Goal: Obtain resource: Obtain resource

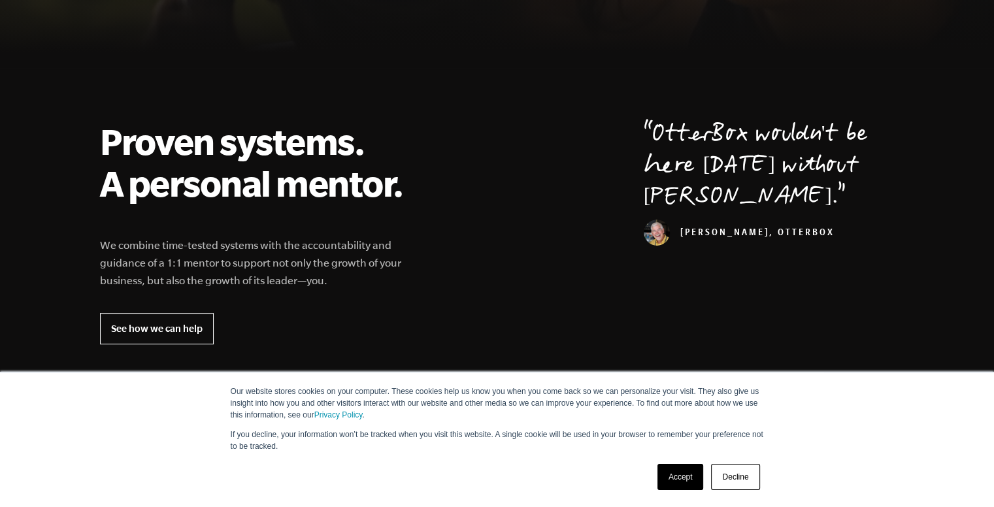
click at [731, 472] on link "Decline" at bounding box center [735, 477] width 48 height 26
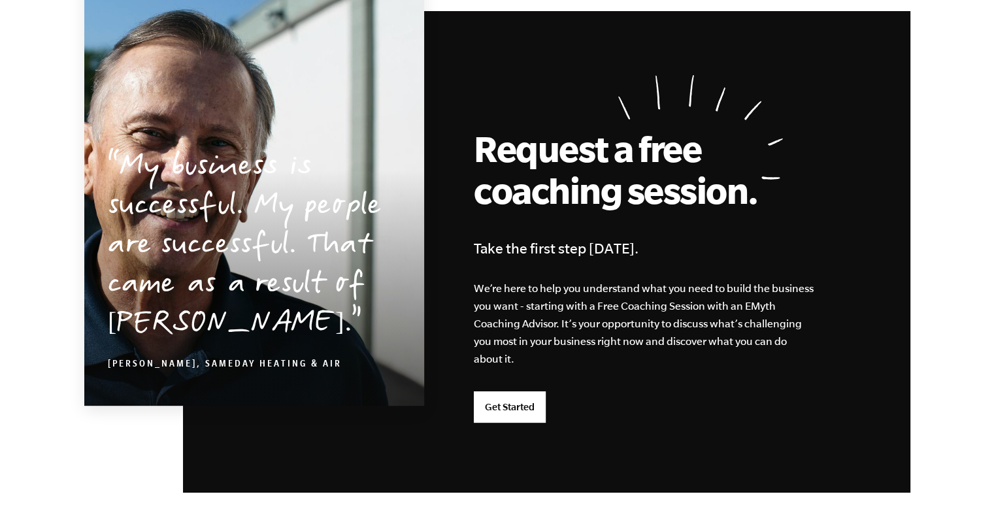
scroll to position [3522, 0]
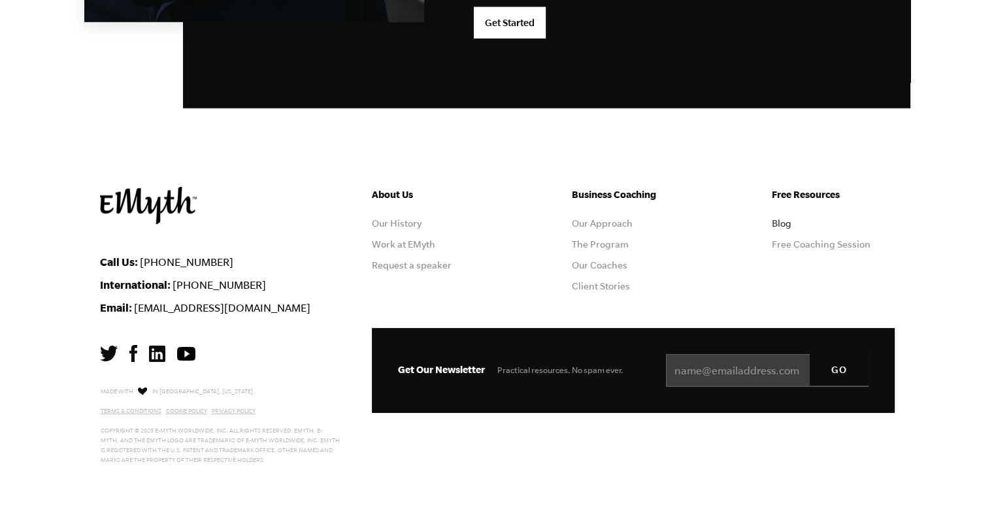
click at [790, 223] on link "Blog" at bounding box center [782, 223] width 20 height 10
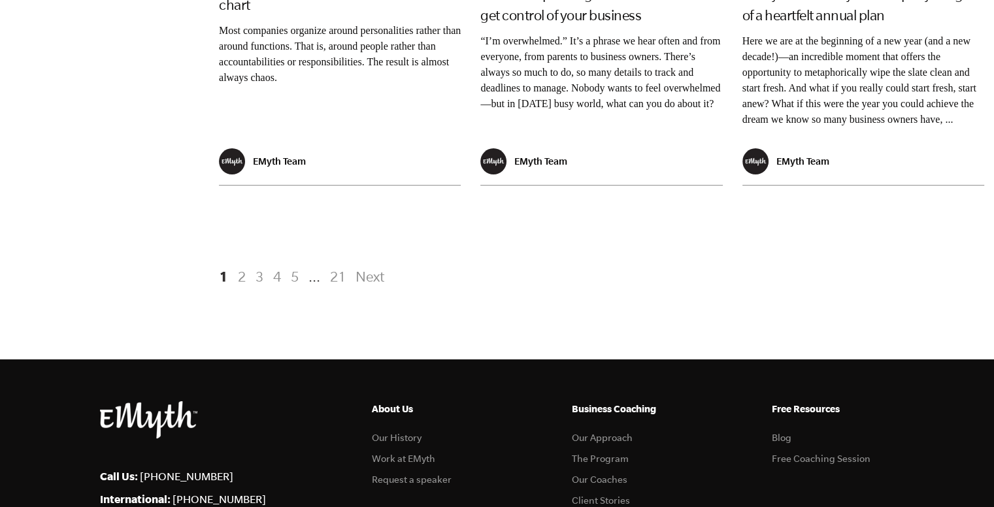
scroll to position [2876, 0]
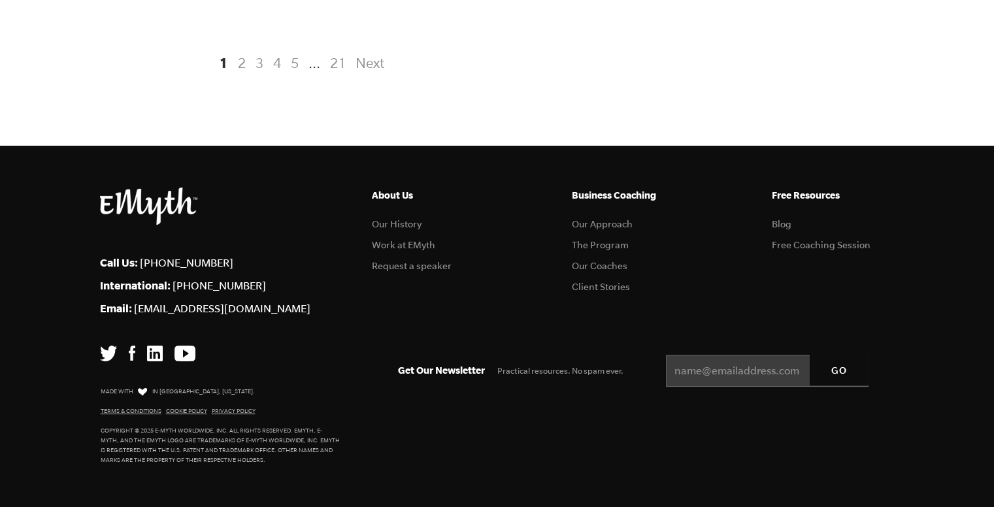
click at [599, 250] on li "The Program" at bounding box center [633, 245] width 123 height 10
click at [620, 250] on link "The Program" at bounding box center [600, 245] width 57 height 10
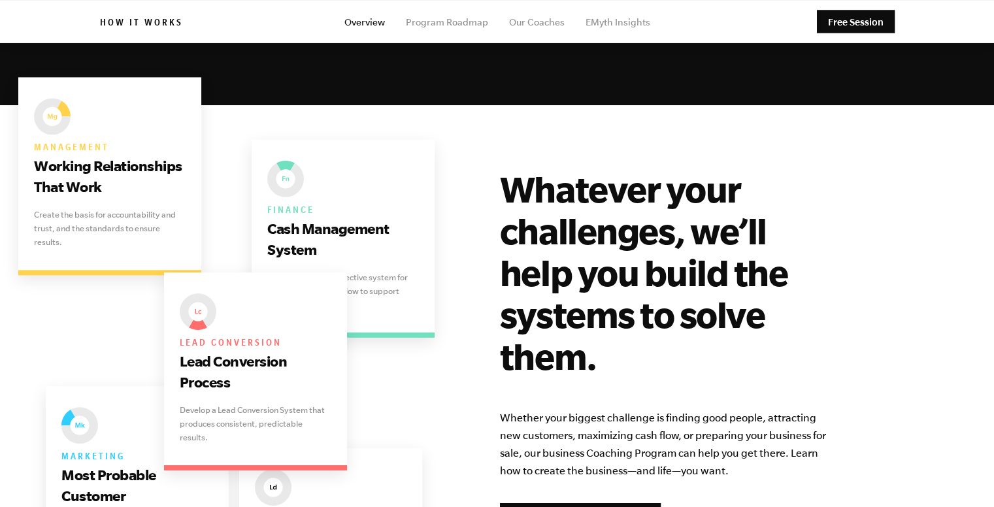
scroll to position [2813, 0]
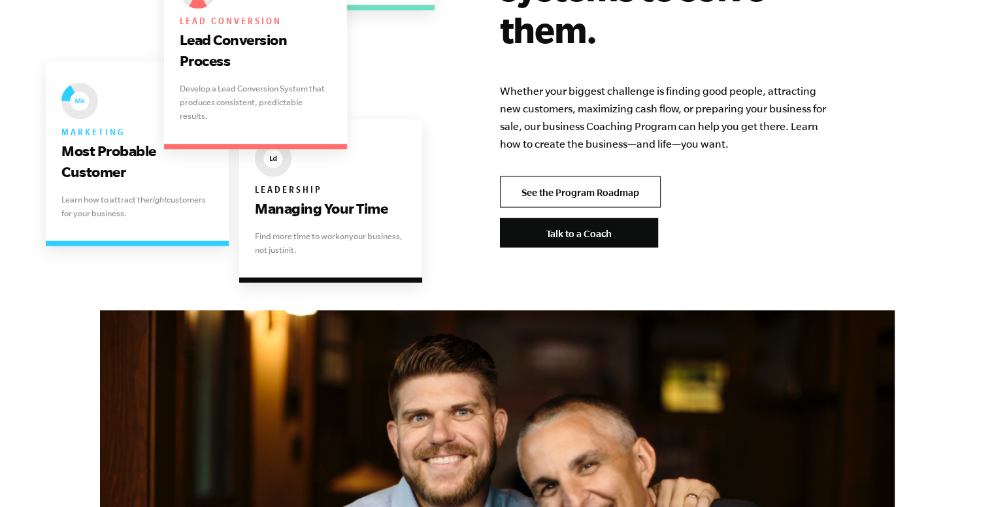
click at [620, 176] on link "See the Program Roadmap" at bounding box center [580, 191] width 161 height 31
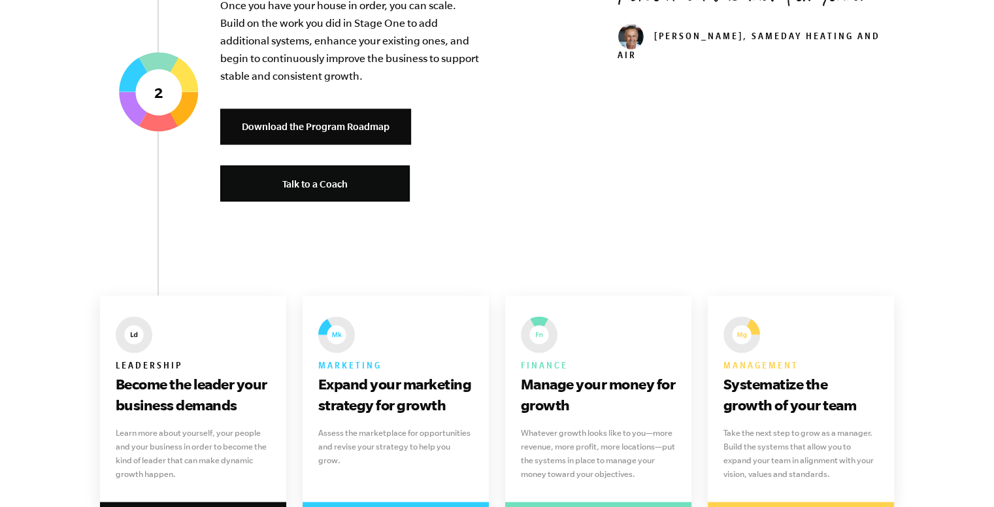
scroll to position [1503, 0]
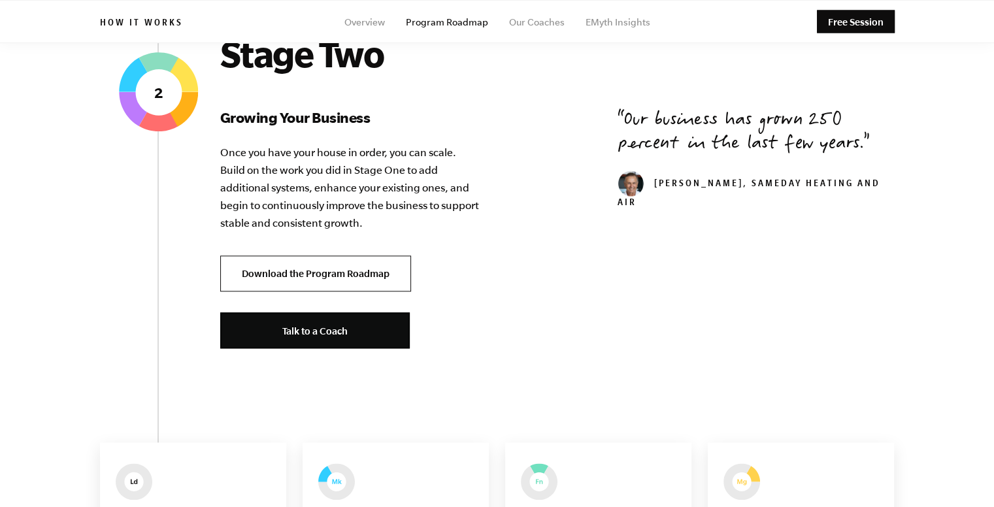
click at [313, 267] on link "Download the Program Roadmap" at bounding box center [315, 274] width 191 height 36
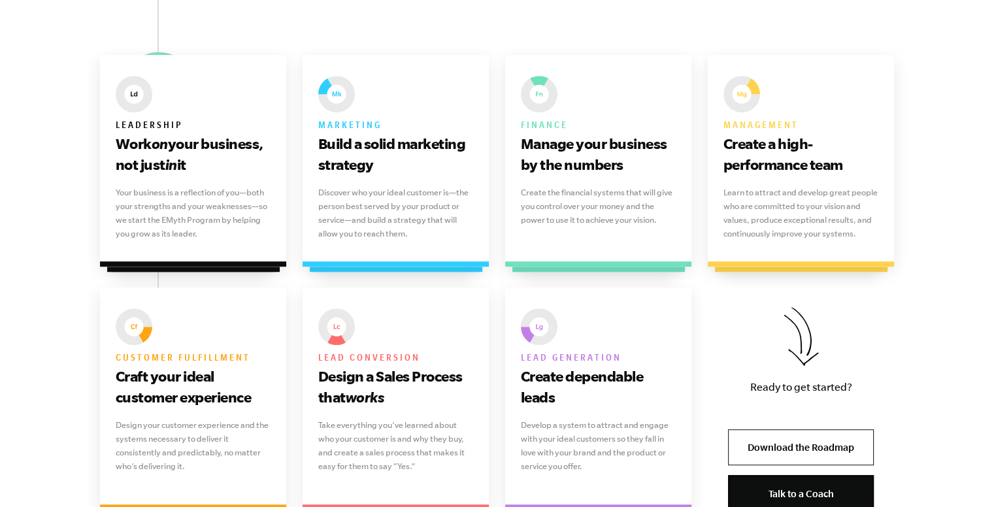
scroll to position [850, 0]
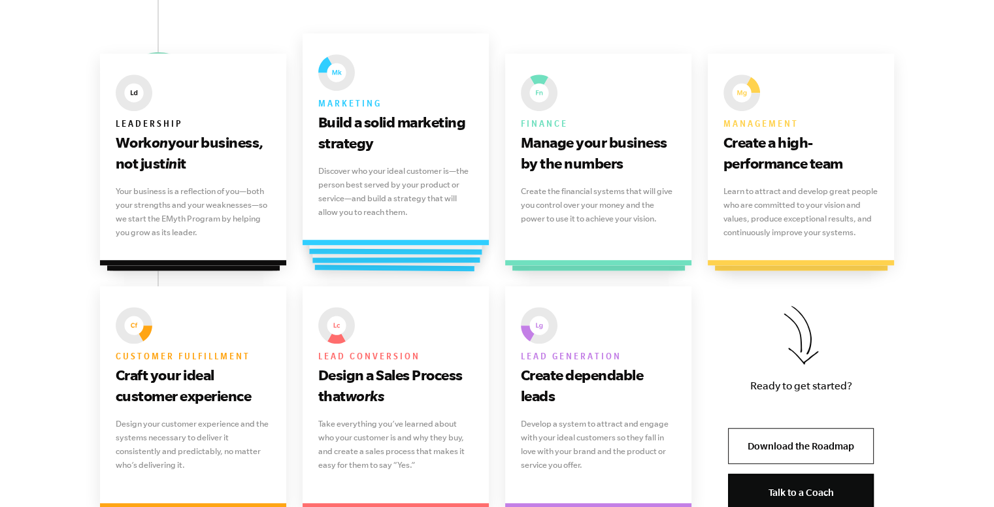
click at [359, 107] on h6 "Marketing" at bounding box center [396, 104] width 156 height 16
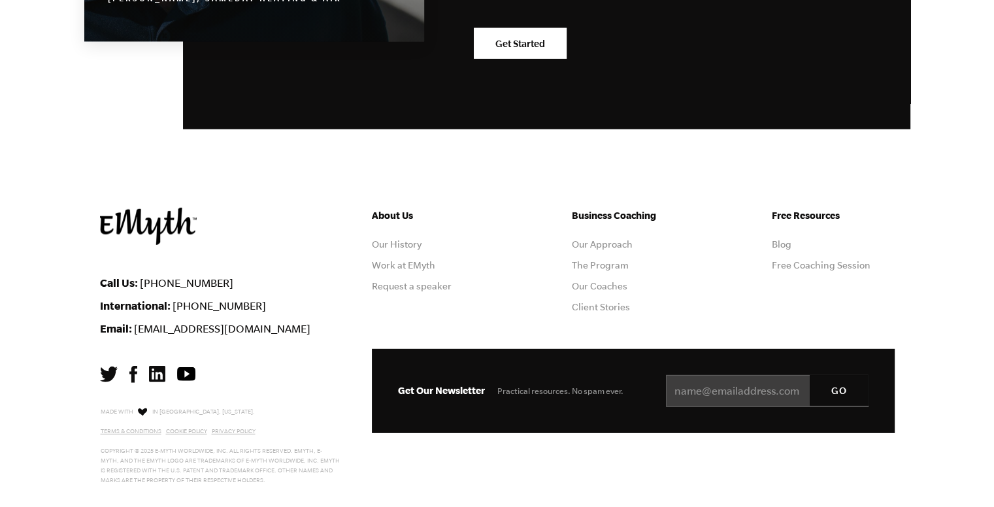
scroll to position [3777, 0]
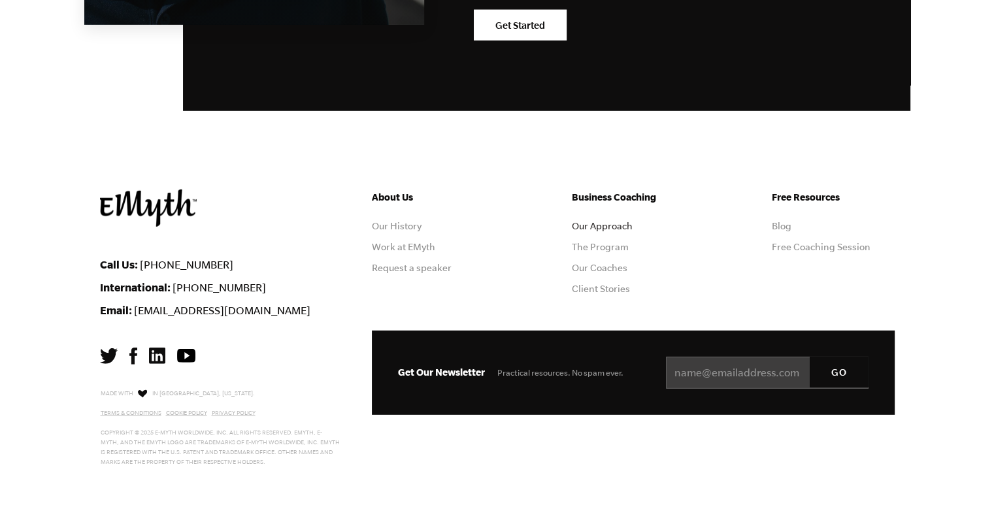
click at [630, 221] on link "Our Approach" at bounding box center [602, 226] width 61 height 10
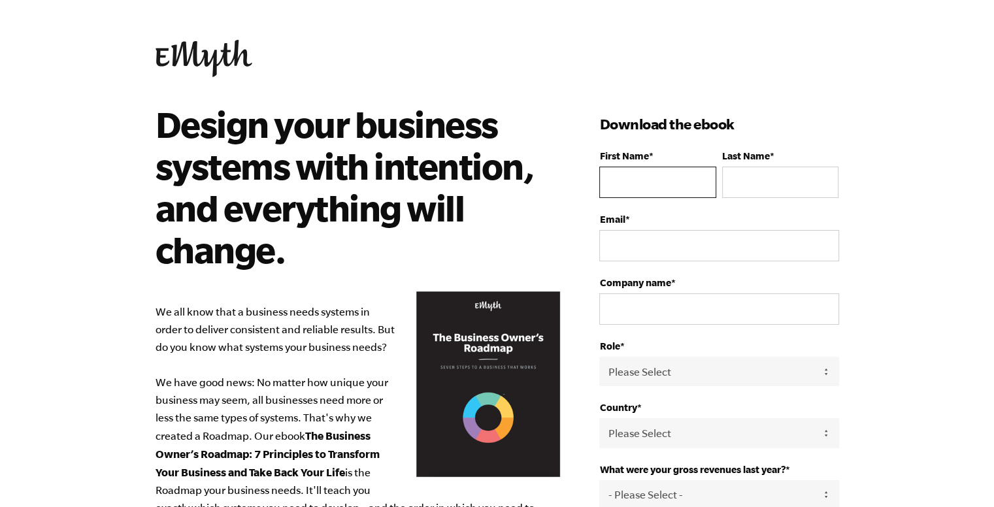
click at [640, 190] on input "First Name *" at bounding box center [657, 182] width 116 height 31
type input "AHITOSH"
type input "RAY"
type input "hifiaudiovideo@gmail.com"
type input "9205471272"
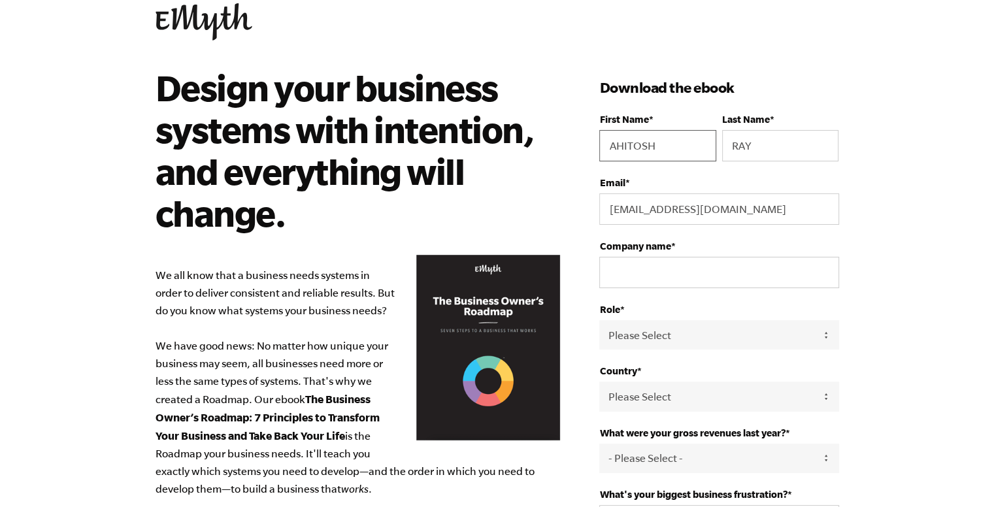
scroll to position [65, 0]
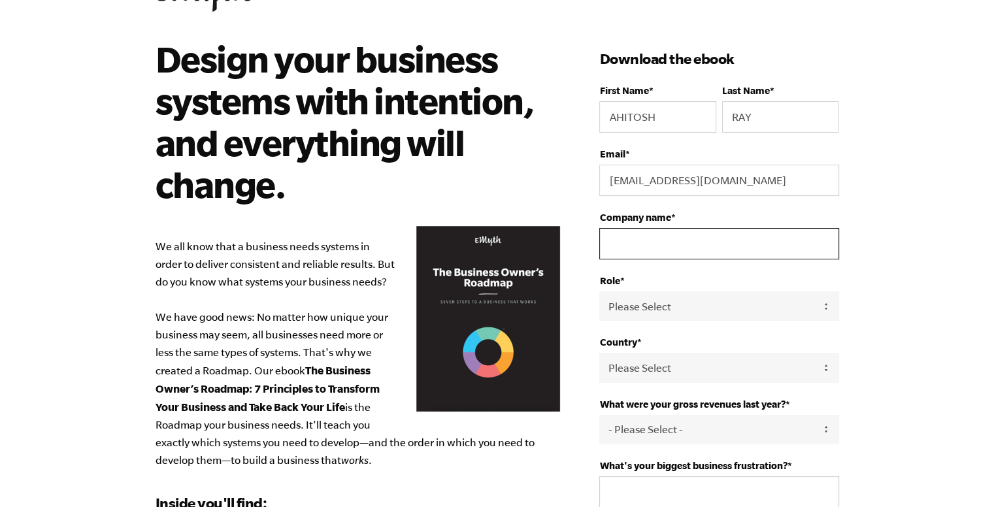
click at [639, 245] on input "Company name *" at bounding box center [718, 243] width 239 height 31
type input "Self"
click at [650, 308] on select "Please Select Owner Partner / Co-Owner Executive Employee / Other" at bounding box center [718, 306] width 239 height 29
select select "Owner"
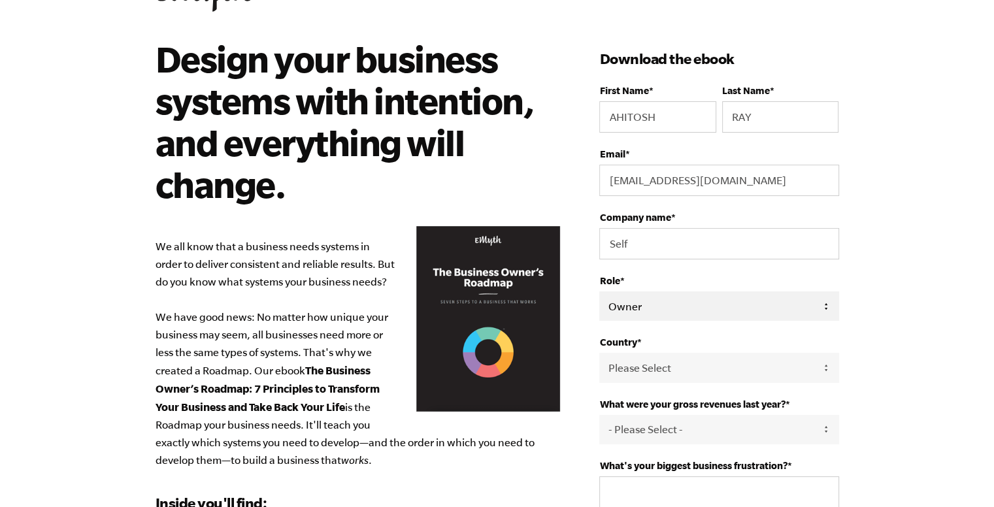
click at [599, 292] on select "Please Select Owner Partner / Co-Owner Executive Employee / Other" at bounding box center [718, 306] width 239 height 29
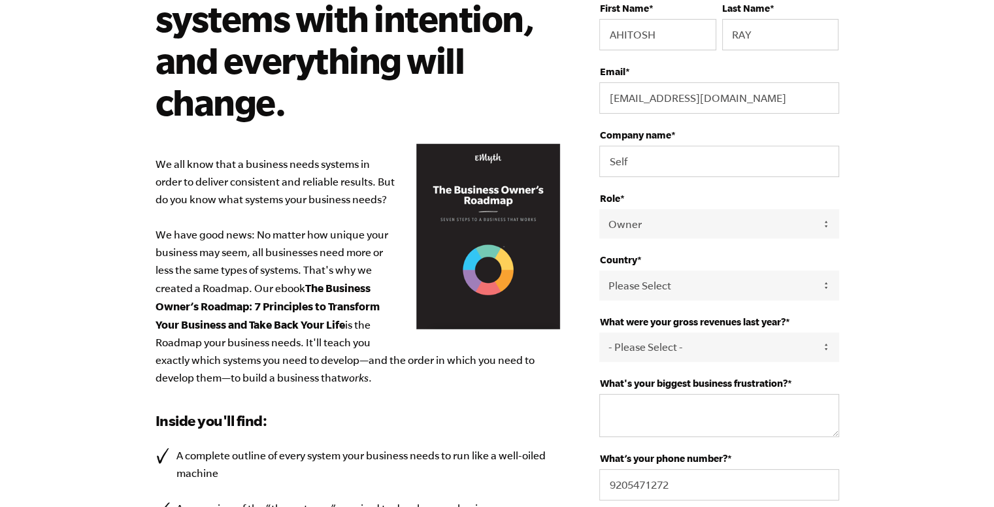
scroll to position [261, 0]
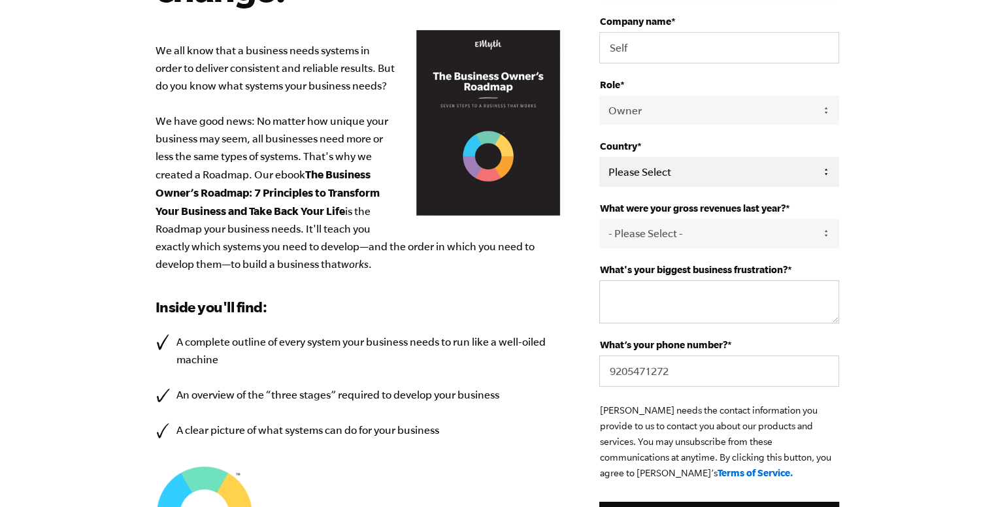
click at [722, 169] on select "Please Select United States Afghanistan Åland Islands Albania Algeria American …" at bounding box center [718, 171] width 239 height 29
select select "India"
click at [599, 157] on select "Please Select United States Afghanistan Åland Islands Albania Algeria American …" at bounding box center [718, 171] width 239 height 29
click at [699, 239] on select "- Please Select - 0-75K 76-150K 151-275K 276-500K 501-750K 751-1M 1-2.5M 2.5-5M…" at bounding box center [718, 233] width 239 height 29
select select "0-75K"
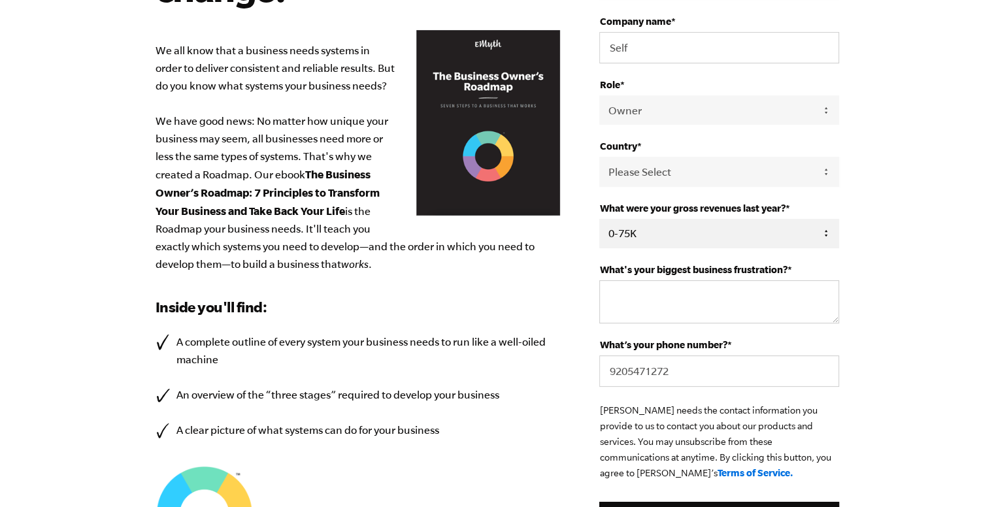
click at [599, 219] on select "- Please Select - 0-75K 76-150K 151-275K 276-500K 501-750K 751-1M 1-2.5M 2.5-5M…" at bounding box center [718, 233] width 239 height 29
click at [641, 301] on textarea "What's your biggest business frustration? *" at bounding box center [718, 301] width 239 height 43
click at [696, 372] on input "9205471272" at bounding box center [718, 371] width 239 height 31
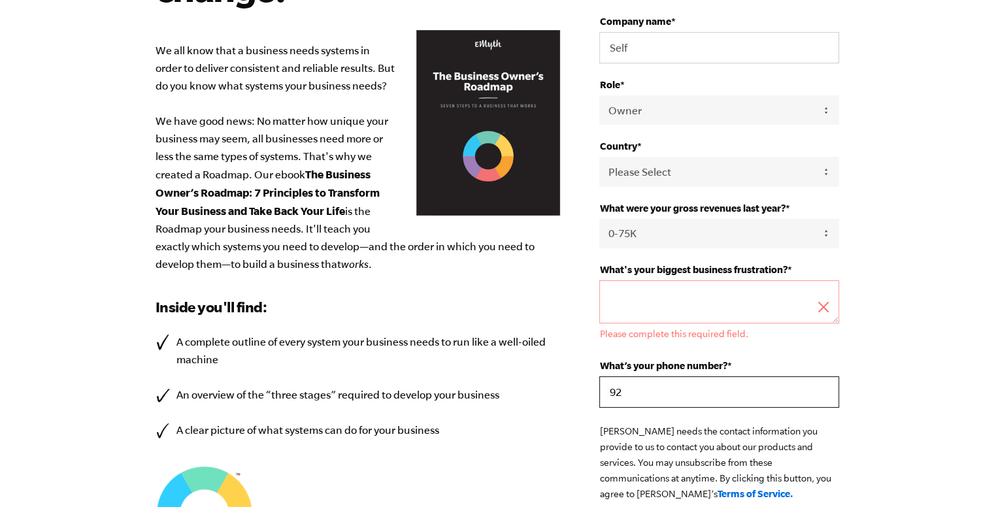
type input "9"
type input "1234567890"
click at [706, 286] on textarea "What's your biggest business frustration? *" at bounding box center [718, 301] width 239 height 43
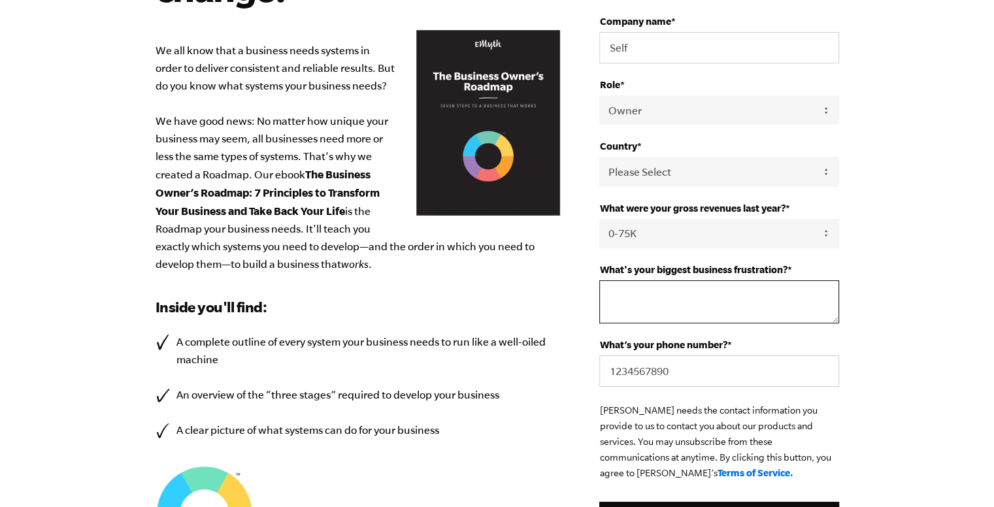
type textarea ","
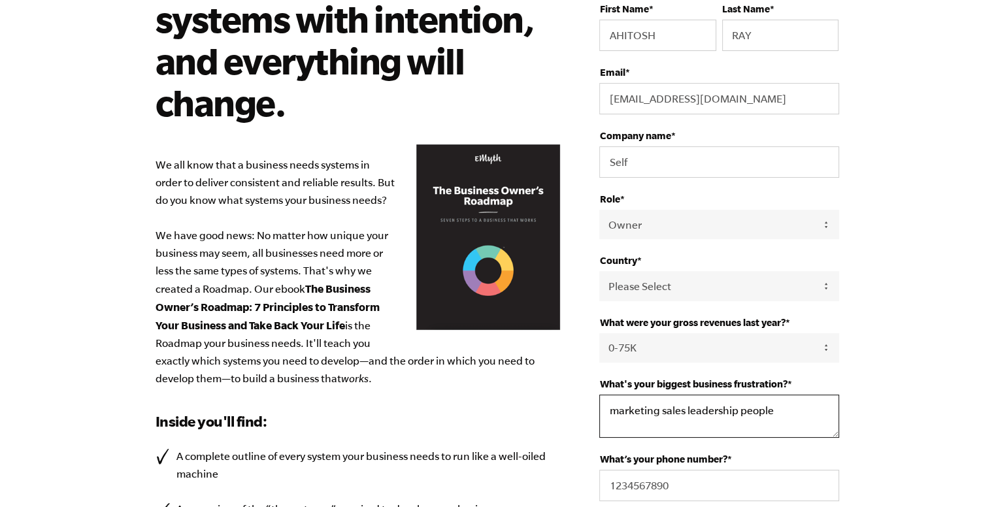
scroll to position [65, 0]
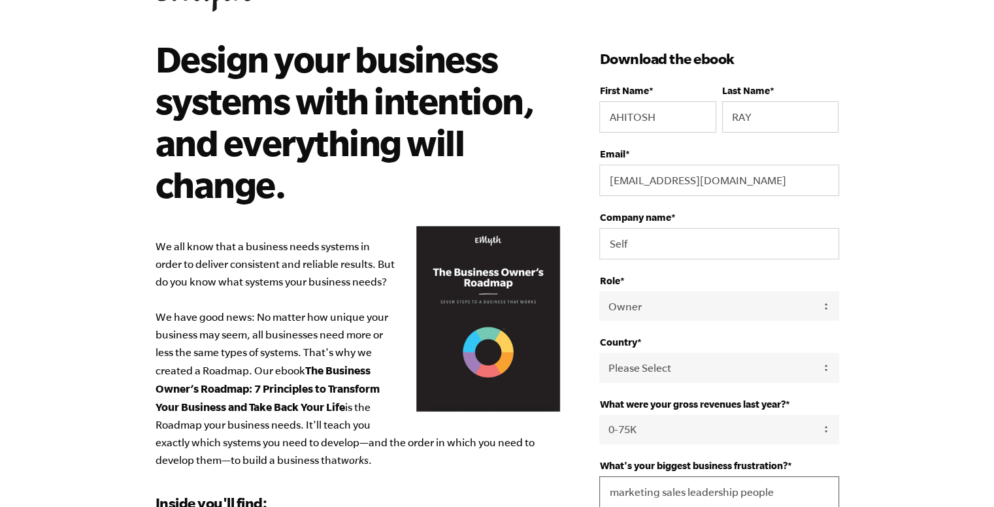
type textarea "marketing sales leadership people"
click at [743, 97] on div "Last Name * RAY" at bounding box center [780, 109] width 116 height 48
click at [774, 126] on input "RAY" at bounding box center [780, 116] width 116 height 31
type input "R"
type input "K"
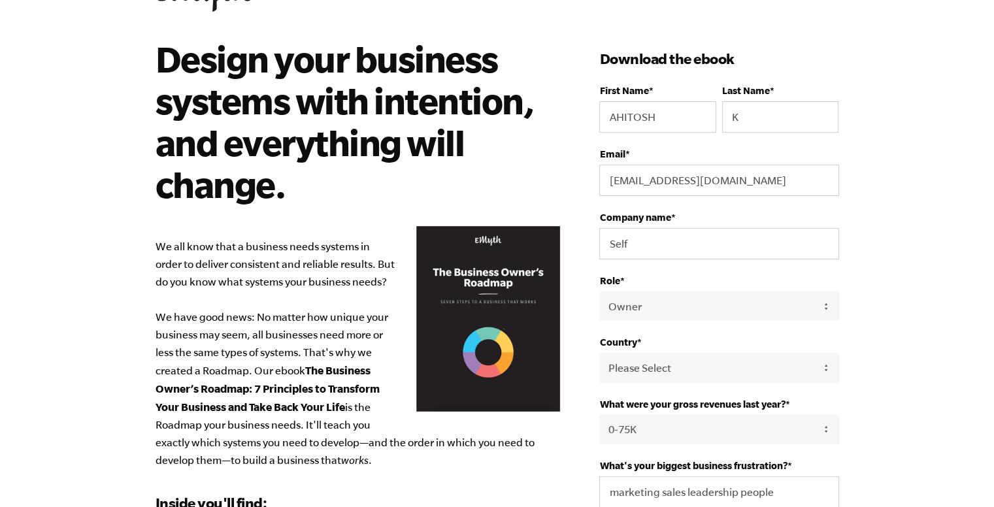
click at [941, 163] on body "Design your business systems with intention, and everything will change. We all…" at bounding box center [497, 188] width 994 height 507
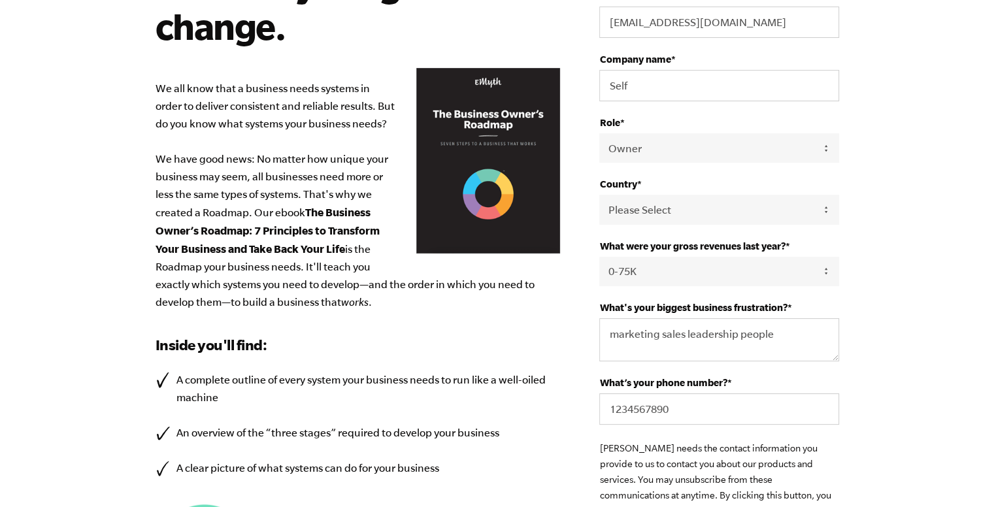
scroll to position [392, 0]
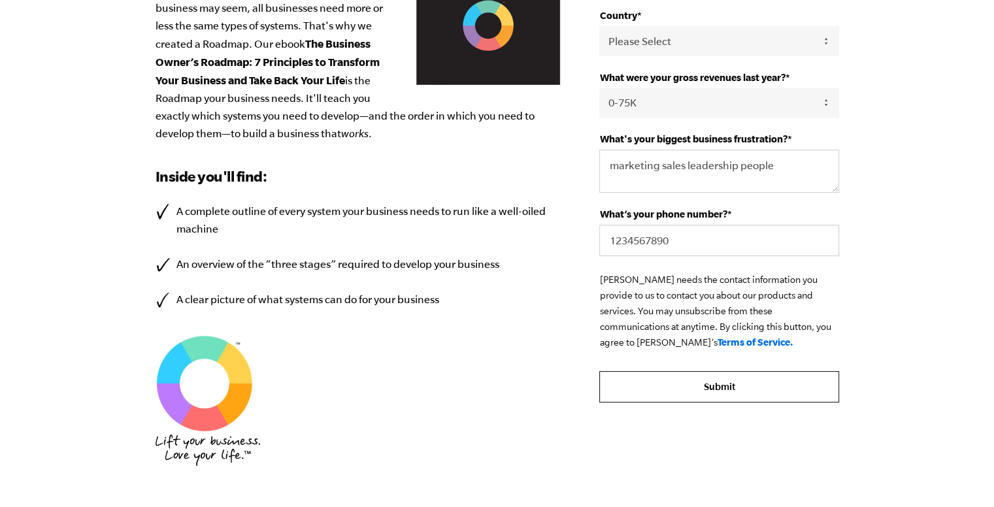
click at [748, 382] on input "Submit" at bounding box center [718, 386] width 239 height 31
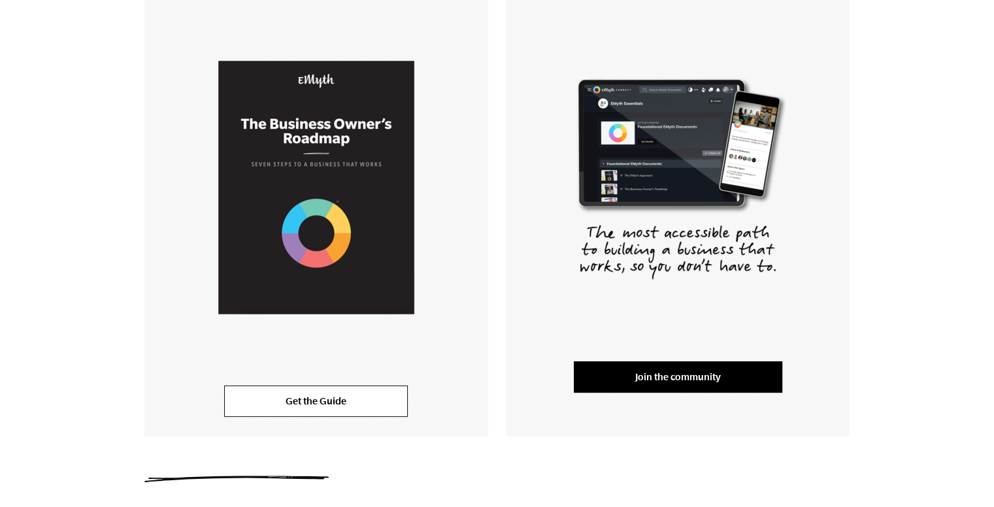
scroll to position [382, 0]
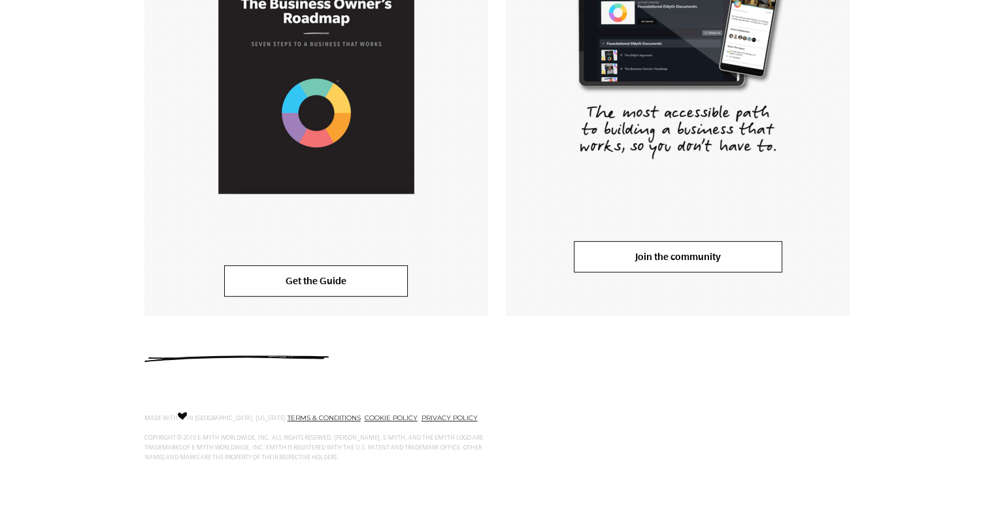
click at [725, 257] on link "Join the community" at bounding box center [678, 256] width 209 height 31
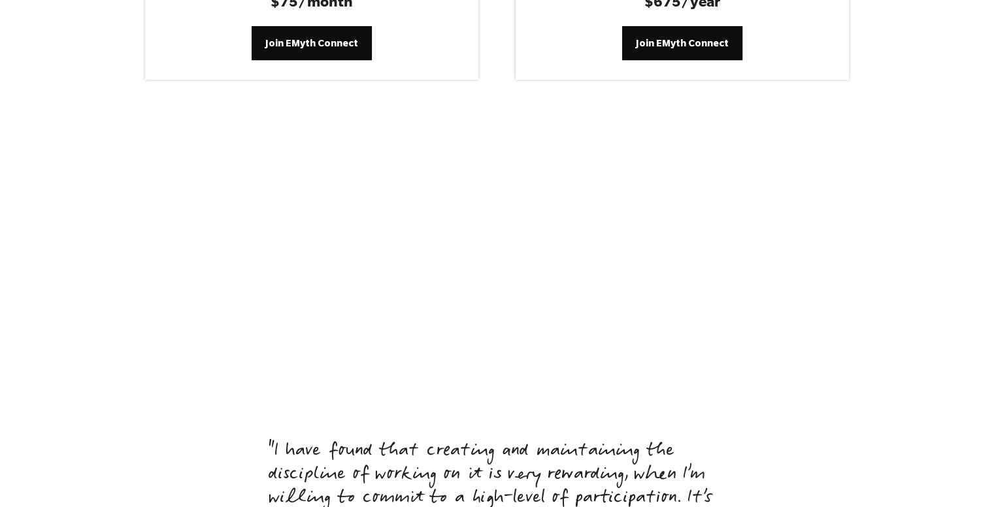
scroll to position [5428, 0]
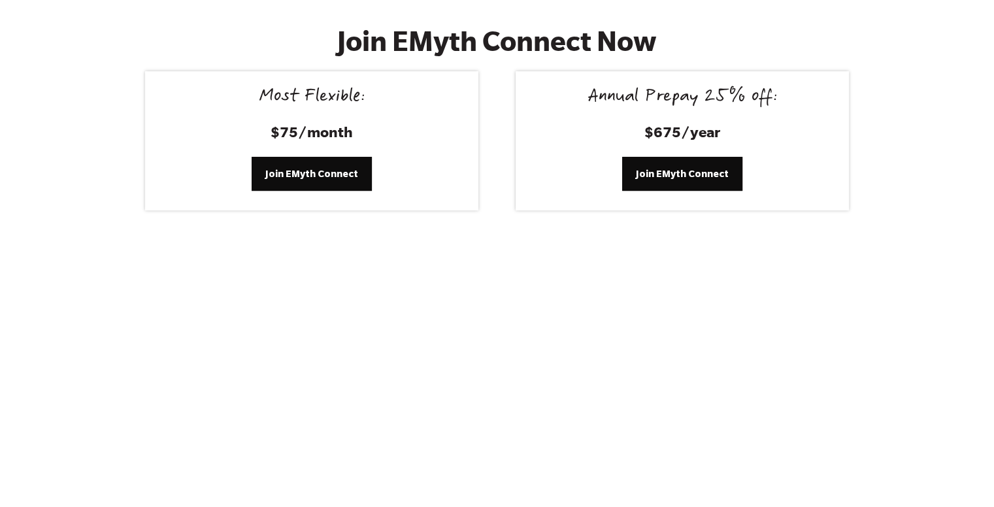
click at [990, 256] on div at bounding box center [497, 413] width 994 height 315
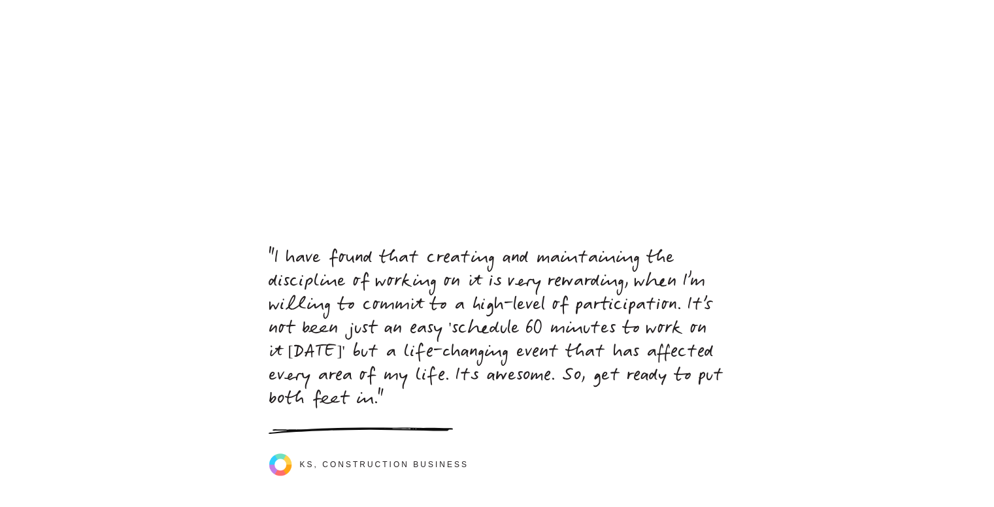
scroll to position [5754, 0]
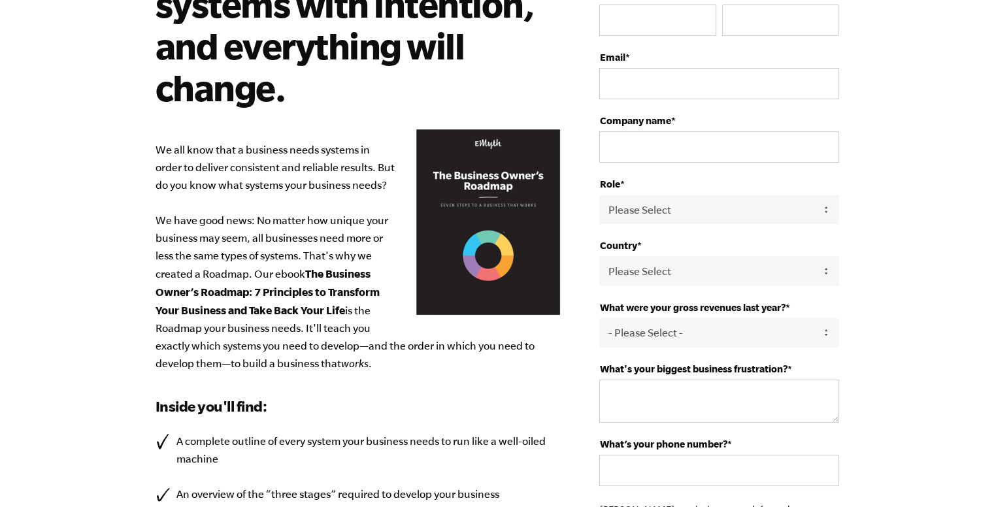
scroll to position [31, 0]
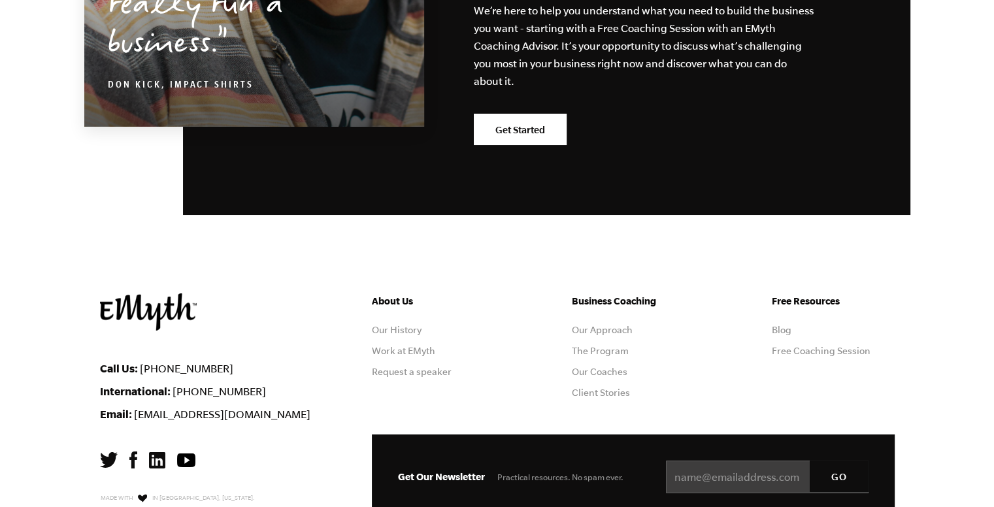
scroll to position [4201, 0]
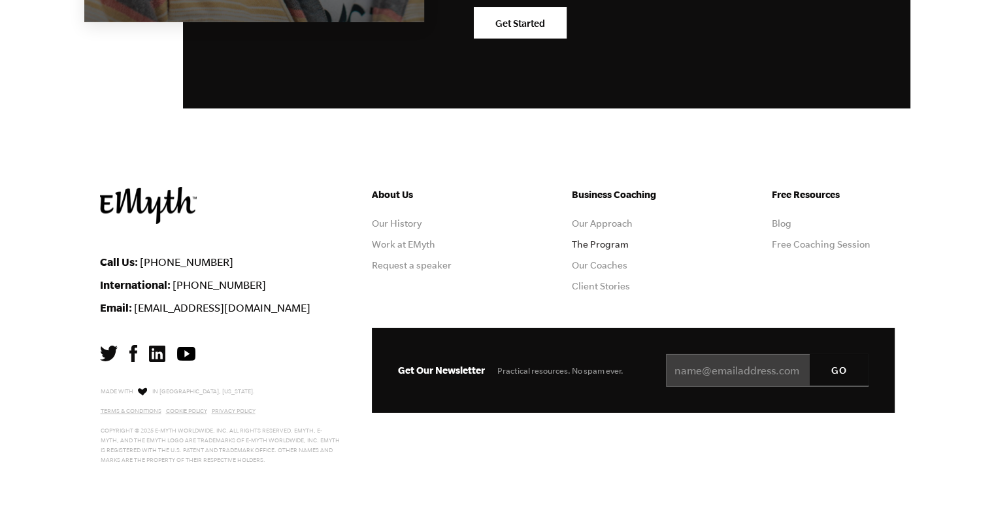
click at [612, 239] on link "The Program" at bounding box center [600, 244] width 57 height 10
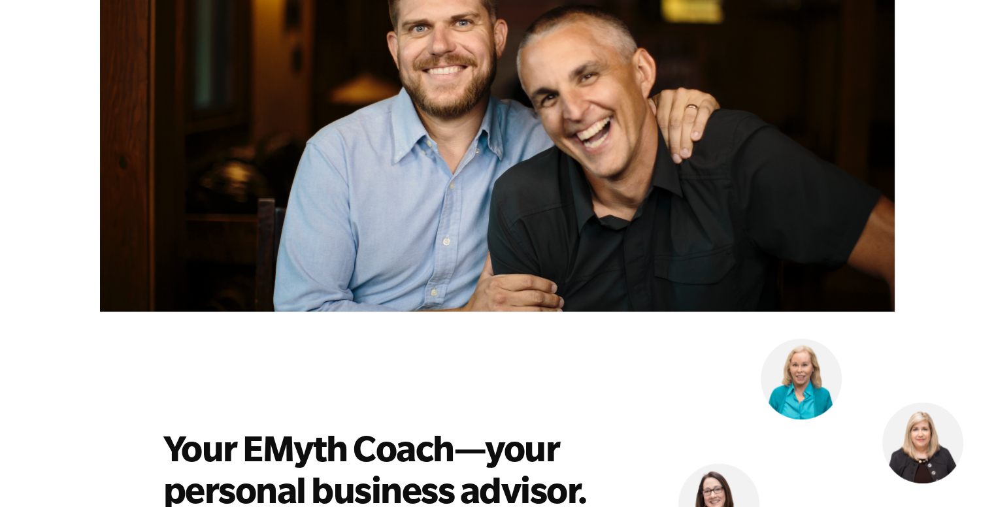
scroll to position [3595, 0]
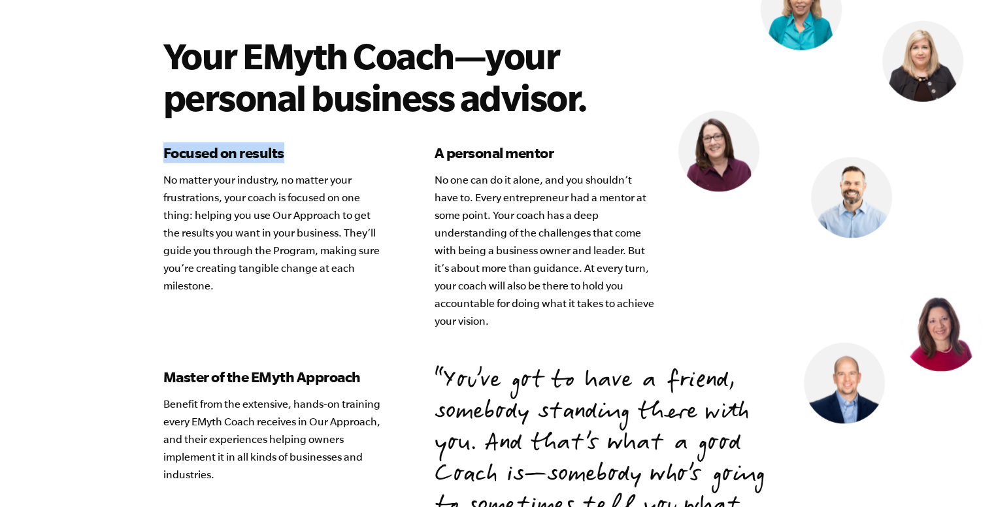
drag, startPoint x: 163, startPoint y: 131, endPoint x: 317, endPoint y: 133, distance: 153.6
click at [317, 143] on h3 "Focused on results" at bounding box center [274, 153] width 222 height 21
copy h3 "Focused on results"
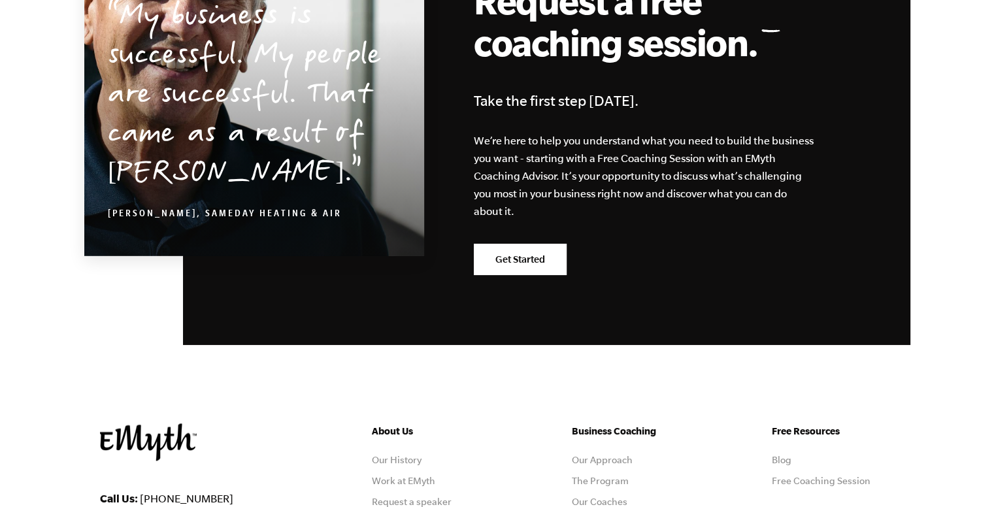
scroll to position [6540, 0]
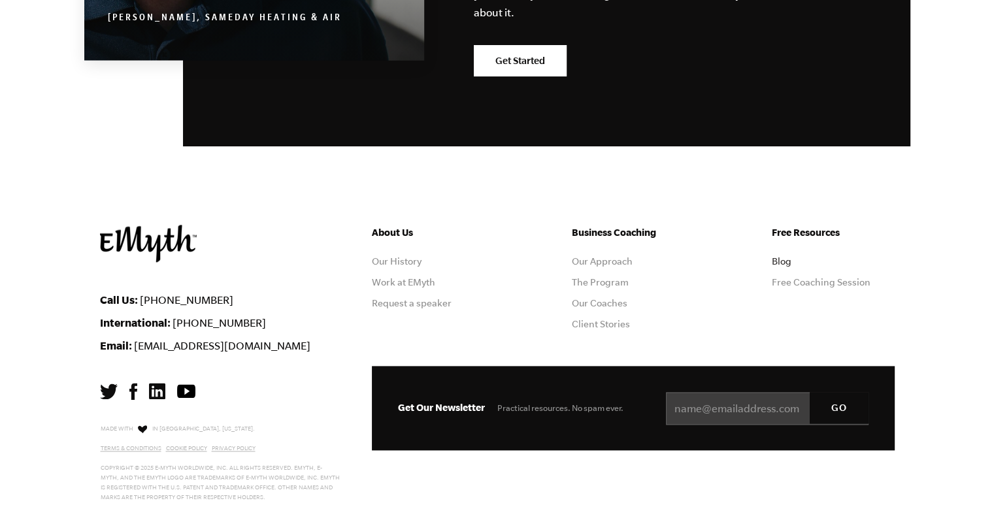
click at [773, 256] on link "Blog" at bounding box center [782, 261] width 20 height 10
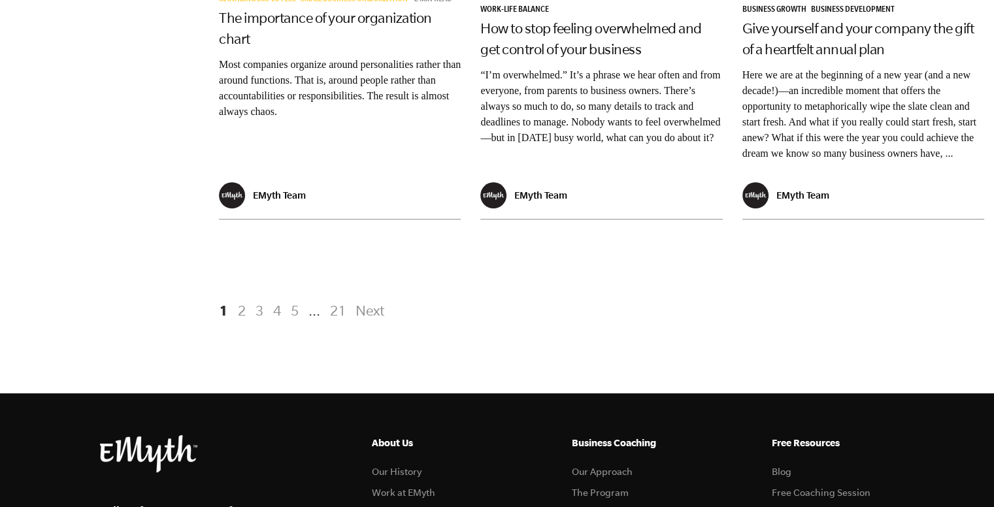
scroll to position [2876, 0]
